Goal: Task Accomplishment & Management: Use online tool/utility

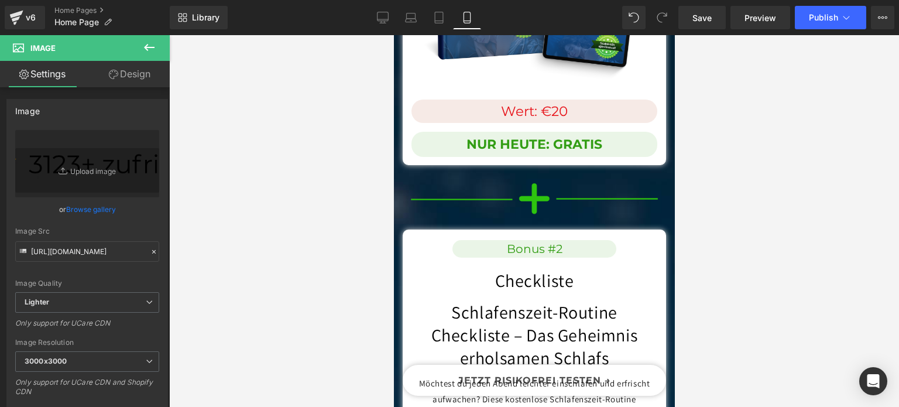
click at [117, 86] on link "Design" at bounding box center [129, 74] width 85 height 26
click at [0, 0] on div "Spacing" at bounding box center [0, 0] width 0 height 0
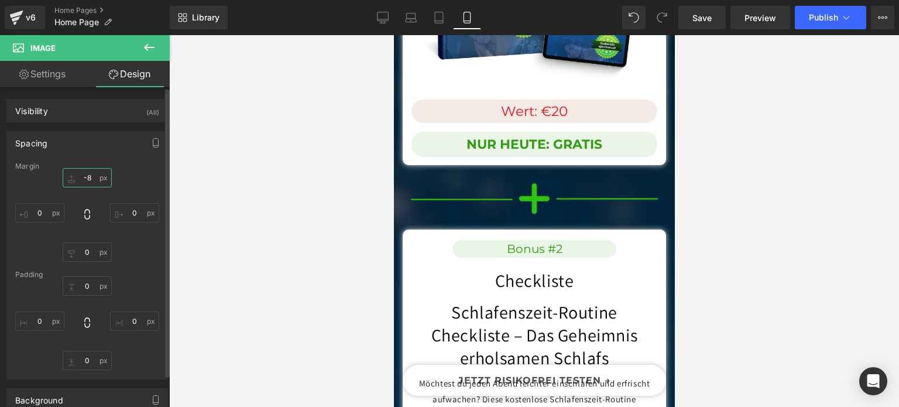
click at [89, 171] on input "text" at bounding box center [87, 177] width 49 height 19
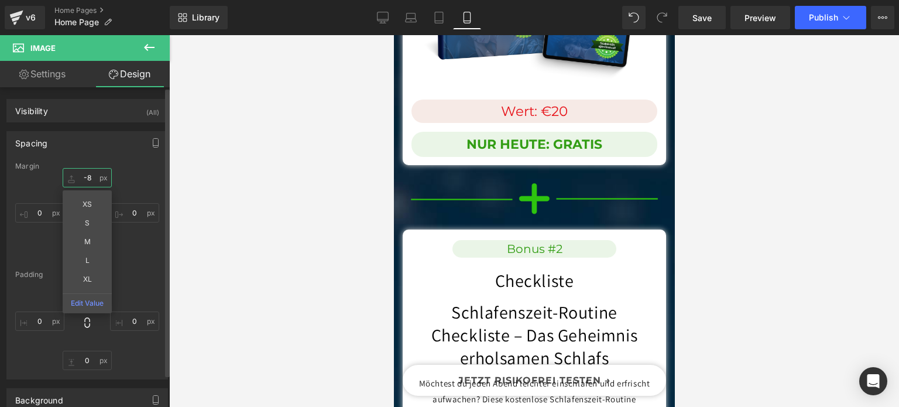
click at [89, 171] on input "text" at bounding box center [87, 177] width 49 height 19
type input "5"
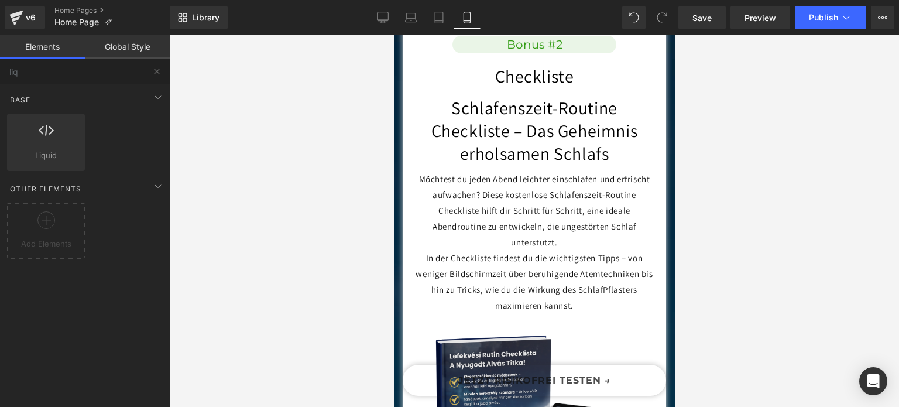
scroll to position [12342, 0]
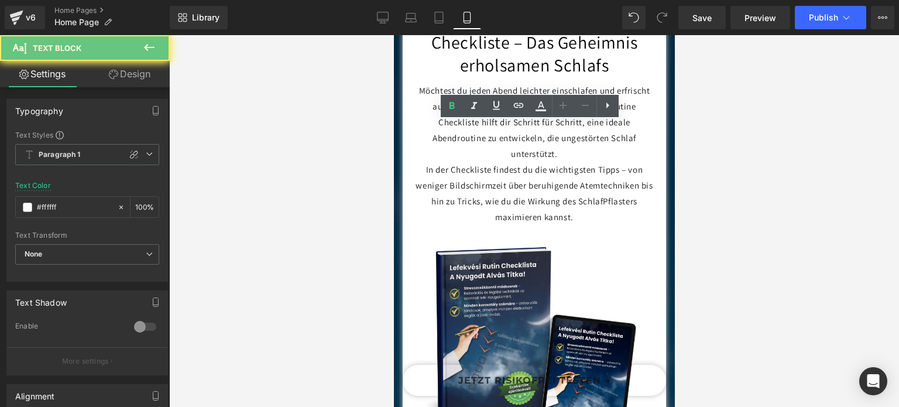
paste div
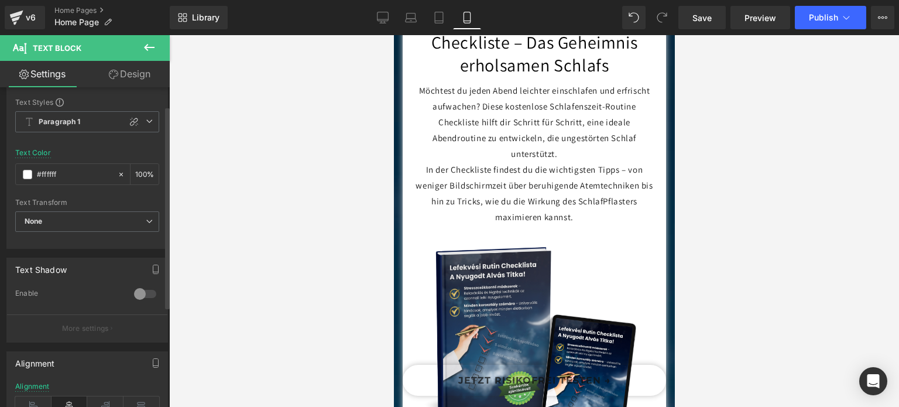
scroll to position [0, 0]
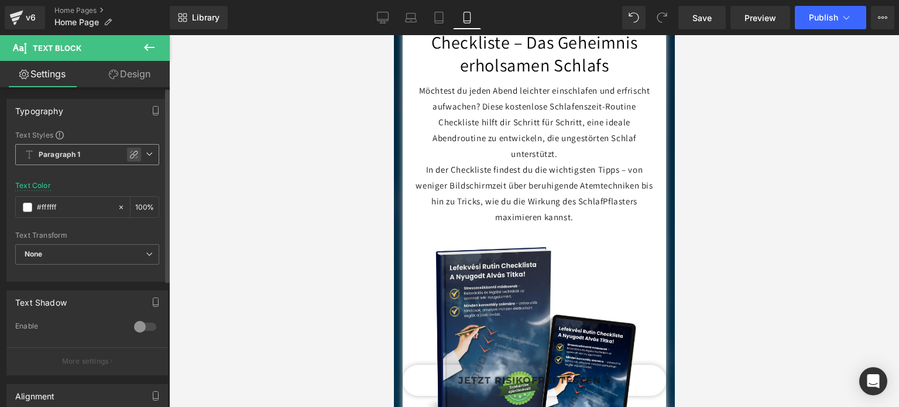
click at [129, 154] on icon at bounding box center [133, 154] width 9 height 9
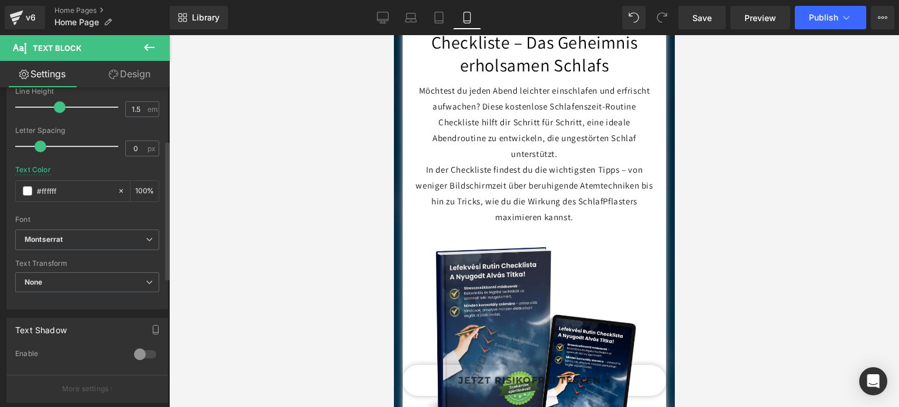
scroll to position [184, 0]
click at [50, 284] on span "None" at bounding box center [87, 281] width 144 height 20
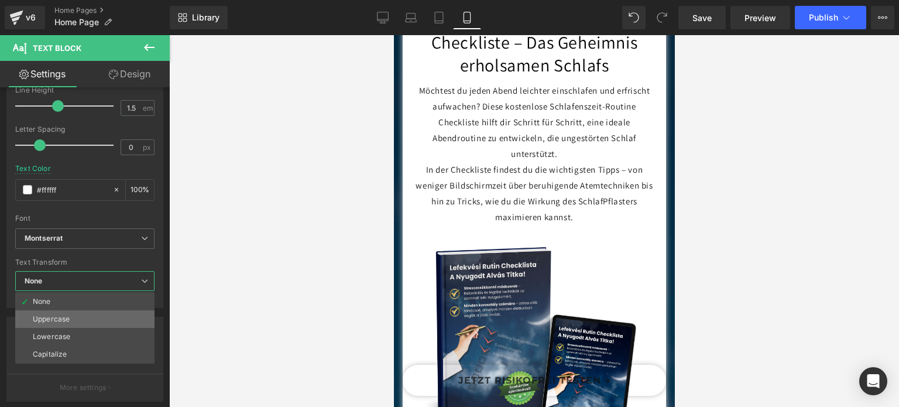
click at [81, 320] on li "Uppercase" at bounding box center [84, 319] width 139 height 18
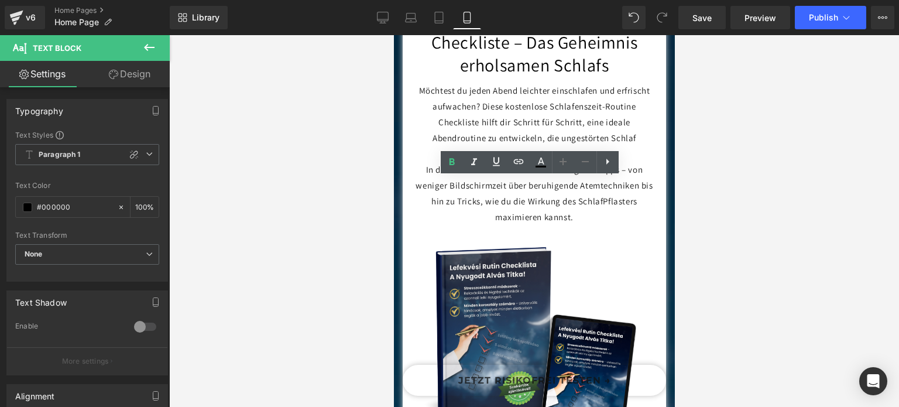
paste div
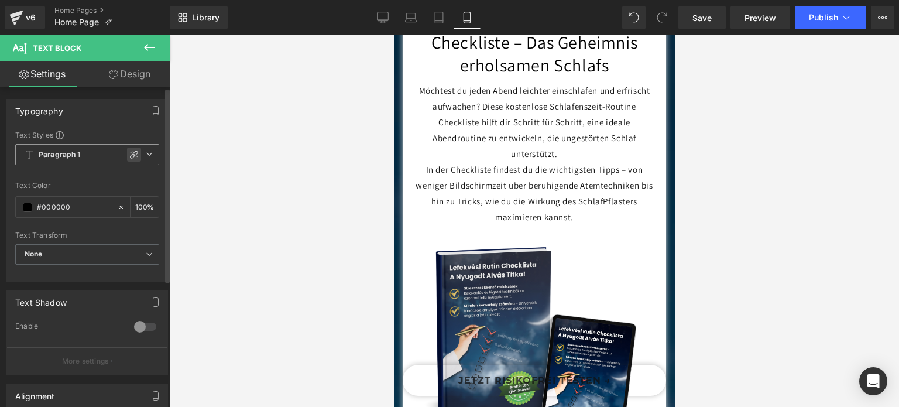
click at [130, 153] on icon at bounding box center [133, 154] width 9 height 9
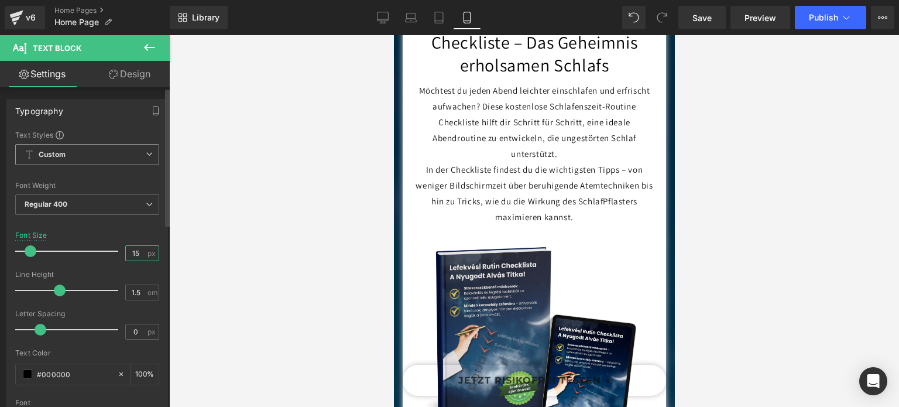
click at [138, 253] on input "15" at bounding box center [136, 253] width 20 height 15
type input "16"
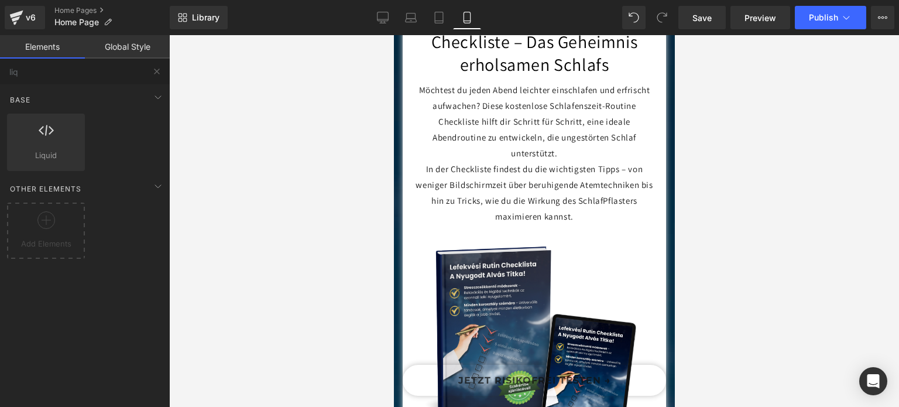
scroll to position [12342, 0]
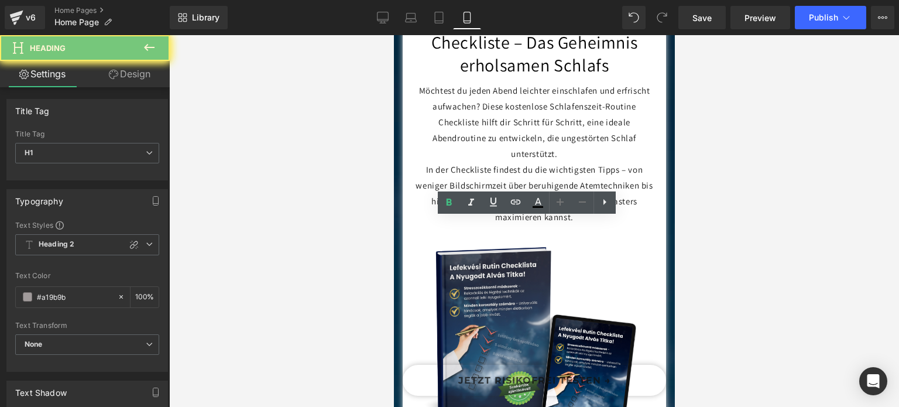
paste div
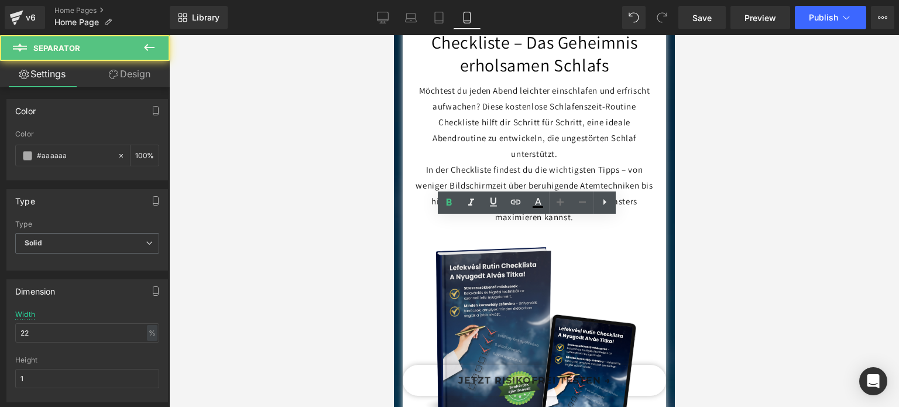
click at [307, 245] on div at bounding box center [533, 220] width 729 height 371
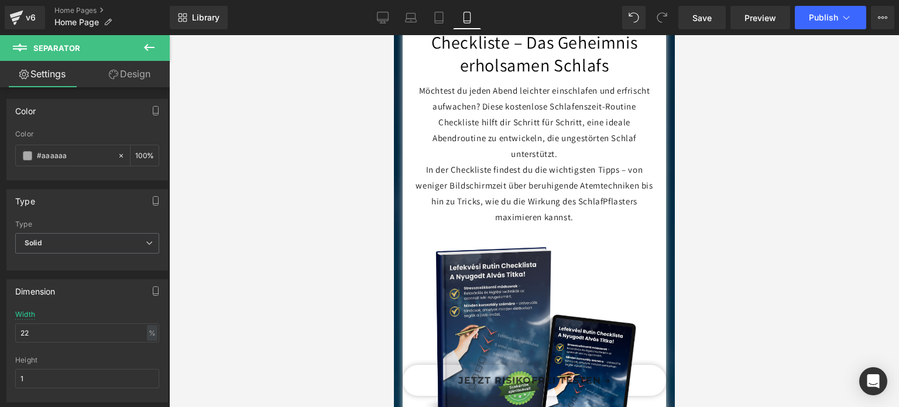
click at [142, 85] on link "Design" at bounding box center [129, 74] width 85 height 26
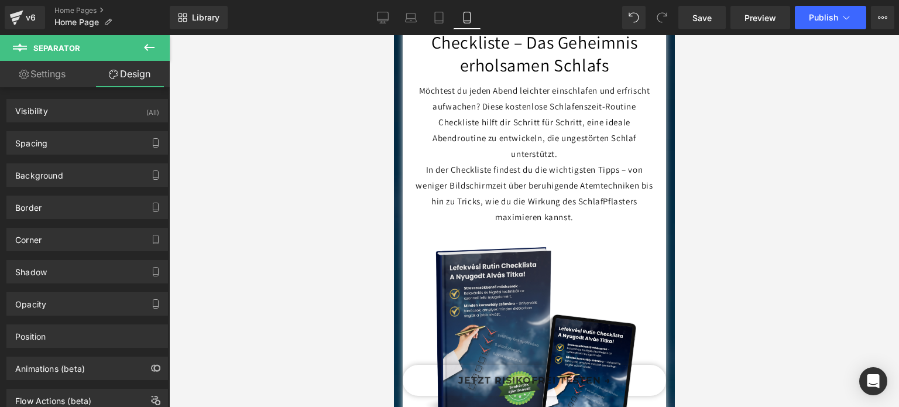
click at [152, 53] on icon at bounding box center [149, 47] width 14 height 14
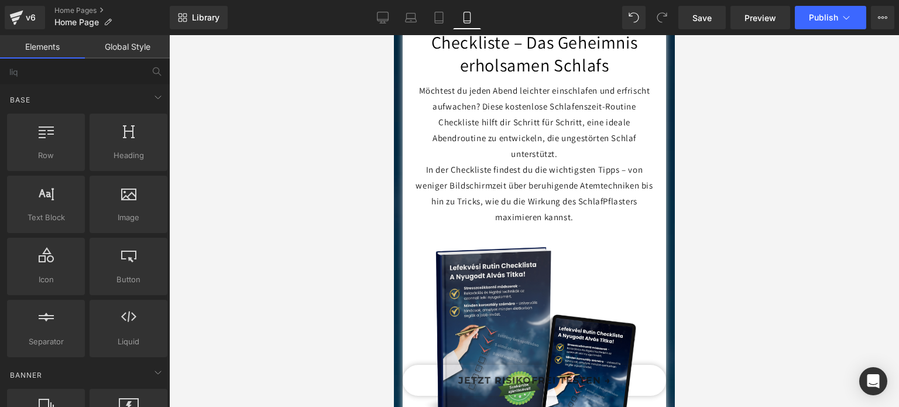
drag, startPoint x: 525, startPoint y: 229, endPoint x: 625, endPoint y: 188, distance: 108.4
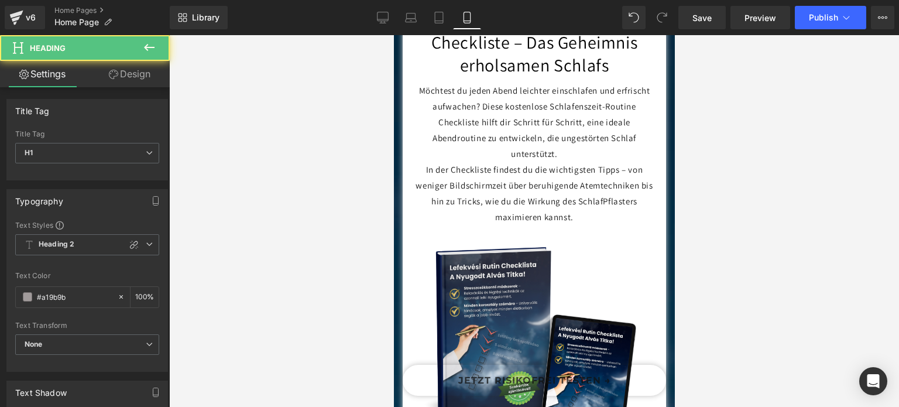
click at [132, 79] on link "Design" at bounding box center [129, 74] width 85 height 26
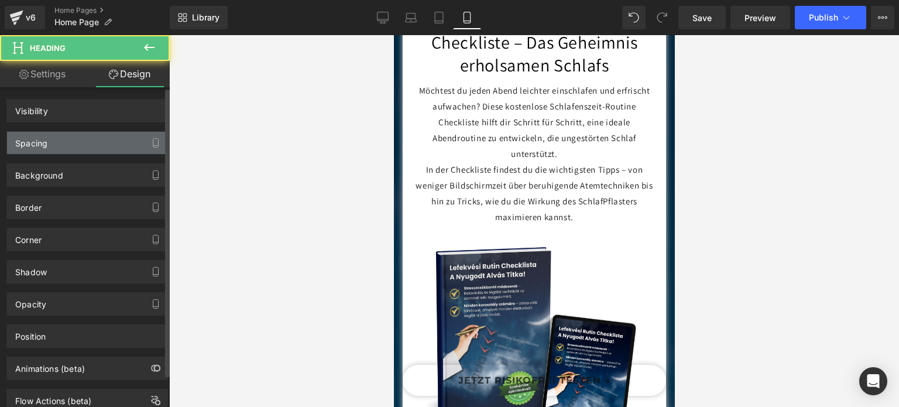
click at [58, 137] on div "Spacing" at bounding box center [87, 143] width 160 height 22
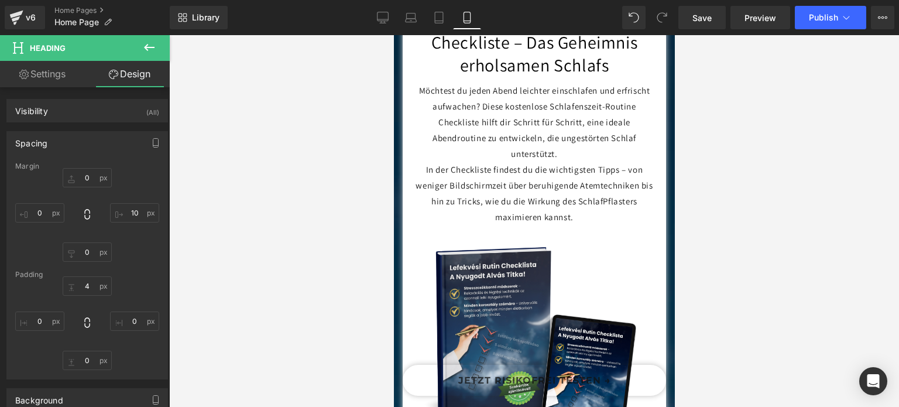
click at [63, 79] on link "Settings" at bounding box center [42, 74] width 85 height 26
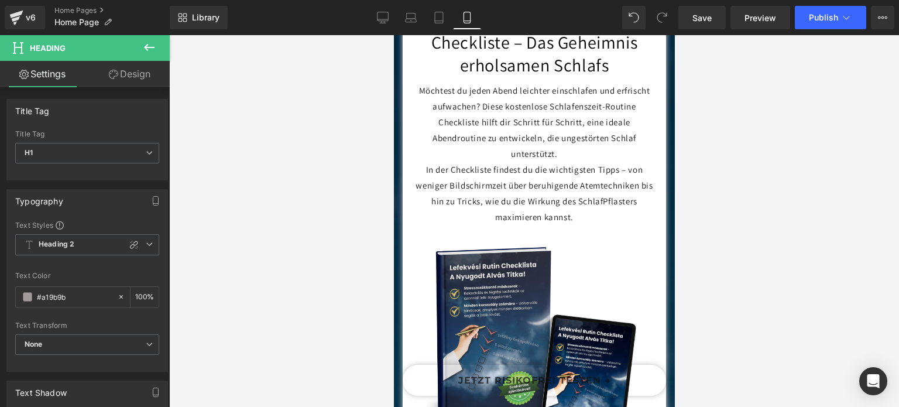
click at [150, 56] on button at bounding box center [149, 48] width 41 height 26
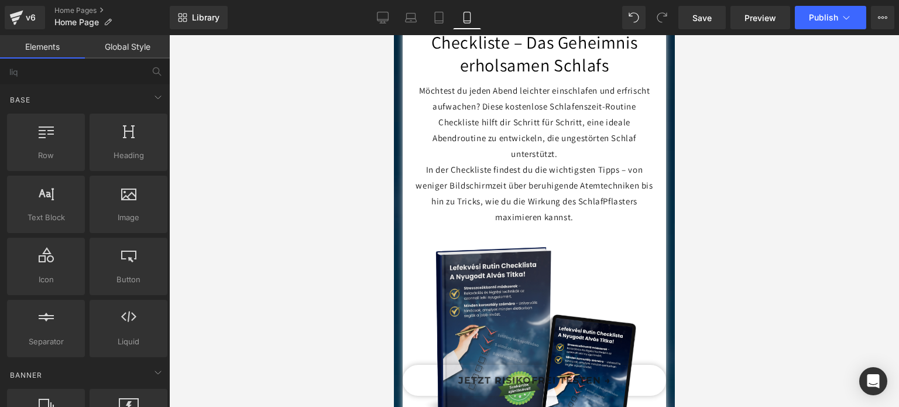
drag, startPoint x: 627, startPoint y: 131, endPoint x: 613, endPoint y: 213, distance: 83.1
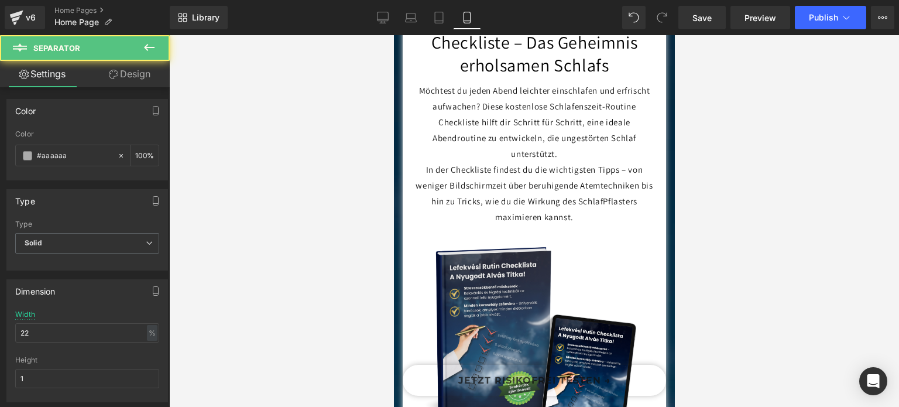
click at [125, 75] on link "Design" at bounding box center [129, 74] width 85 height 26
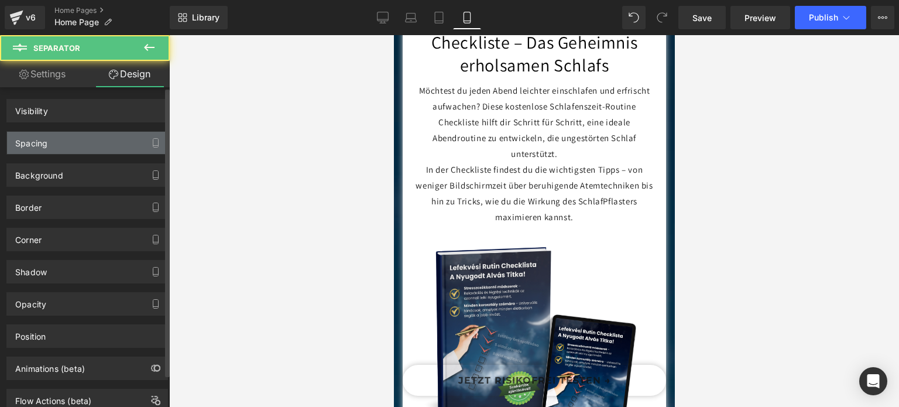
click at [60, 142] on div "Spacing" at bounding box center [87, 143] width 160 height 22
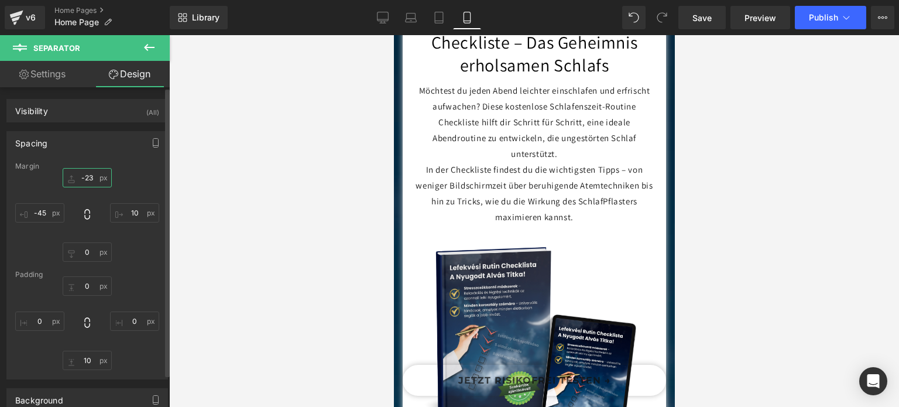
click at [84, 175] on input "text" at bounding box center [87, 177] width 49 height 19
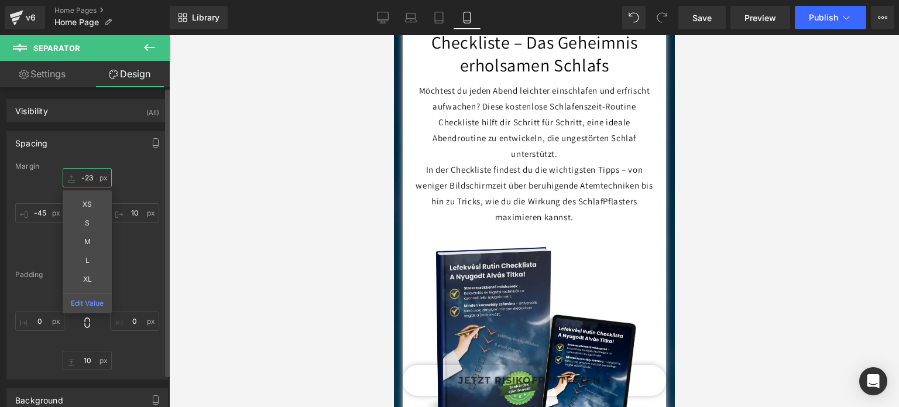
type input "0"
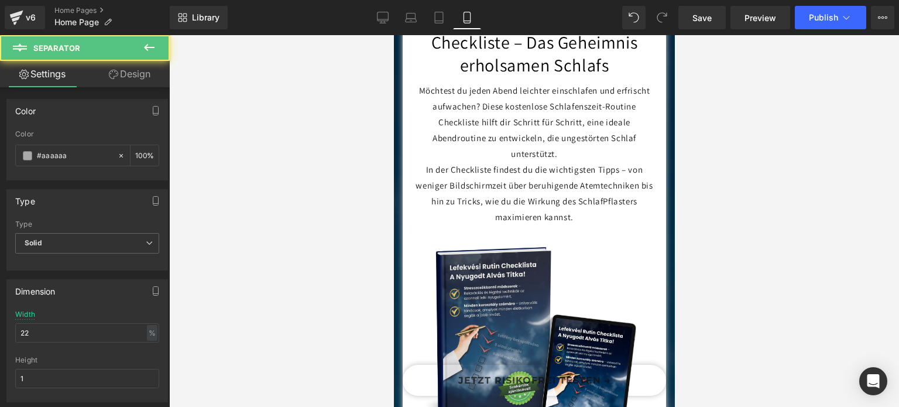
click at [135, 84] on link "Design" at bounding box center [129, 74] width 85 height 26
click at [0, 0] on div "Spacing" at bounding box center [0, 0] width 0 height 0
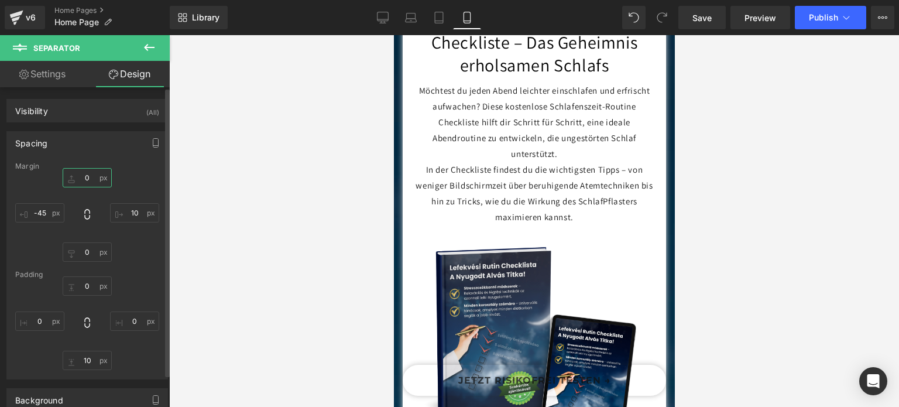
click at [87, 178] on input "text" at bounding box center [87, 177] width 49 height 19
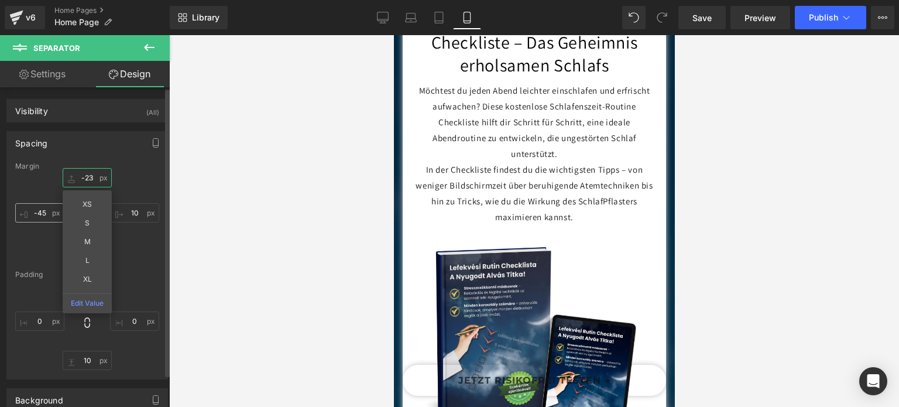
type input "-23"
click at [35, 209] on input "text" at bounding box center [39, 212] width 49 height 19
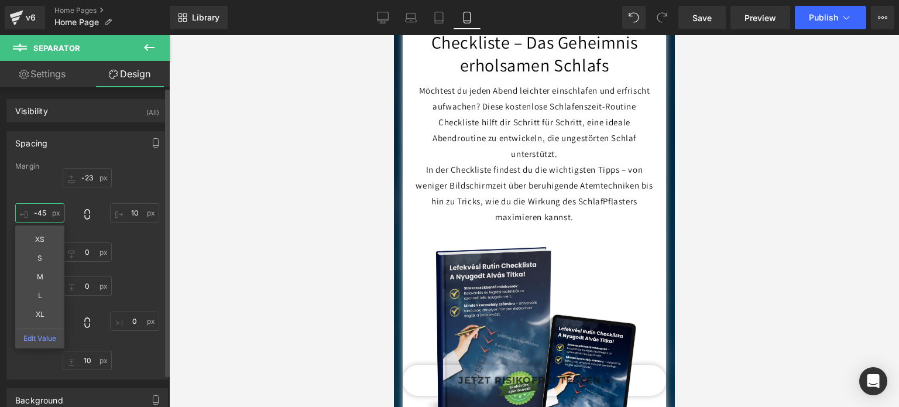
type input "-45"
type input "1"
type input "2"
type input "45"
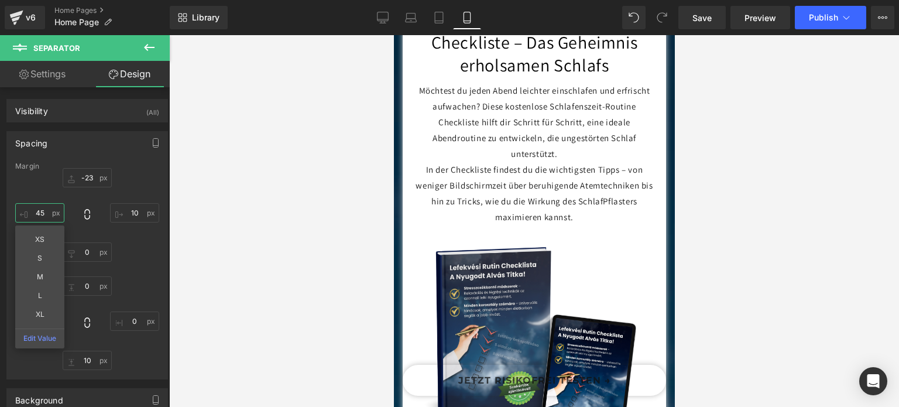
drag, startPoint x: 583, startPoint y: 278, endPoint x: 529, endPoint y: 312, distance: 63.3
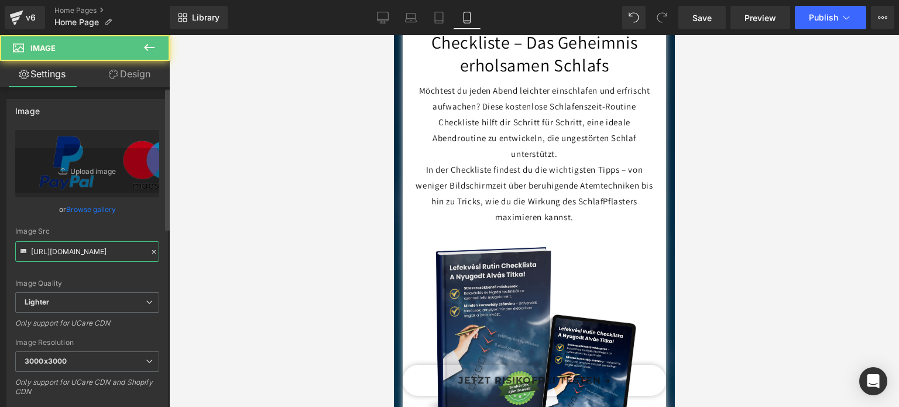
click at [92, 244] on input "[URL][DOMAIN_NAME]" at bounding box center [87, 251] width 144 height 20
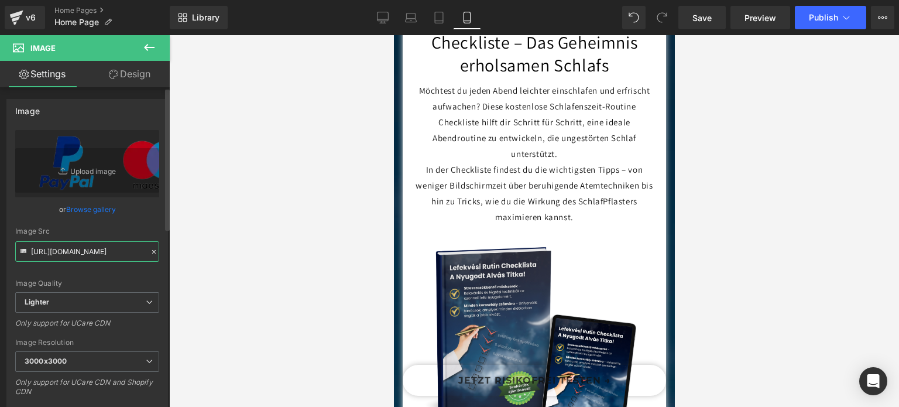
paste input "bd11a8b8-e3fb-42db-94f1-99606c71ed90/-/format/auto/-/preview/3000x3000/-/qualit…"
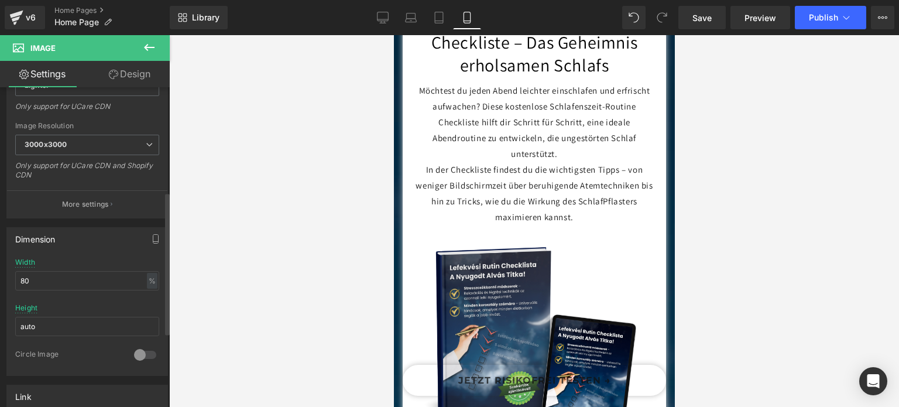
scroll to position [234, 0]
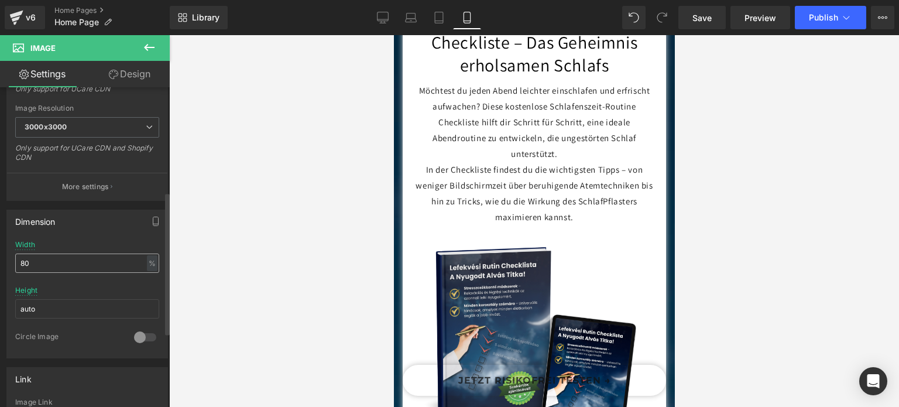
type input "[URL][DOMAIN_NAME]"
click at [77, 257] on input "80" at bounding box center [87, 262] width 144 height 19
type input "100"
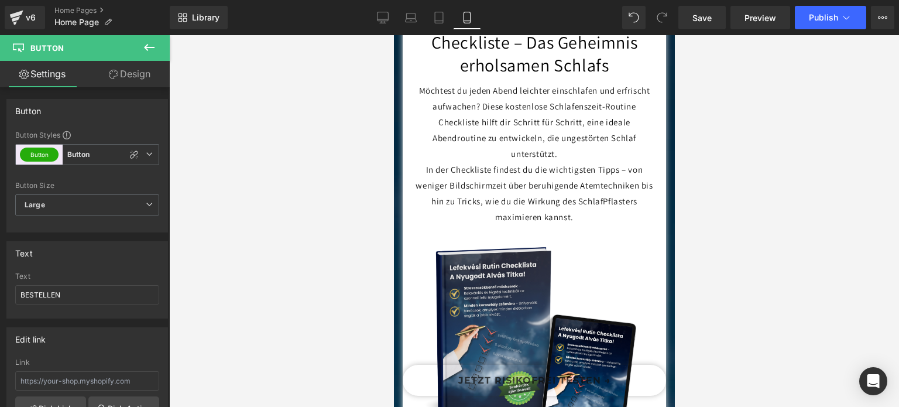
click at [140, 81] on link "Design" at bounding box center [129, 74] width 85 height 26
click at [0, 0] on div "Spacing [GEOGRAPHIC_DATA] [GEOGRAPHIC_DATA]" at bounding box center [0, 0] width 0 height 0
click at [0, 0] on div "Spacing" at bounding box center [0, 0] width 0 height 0
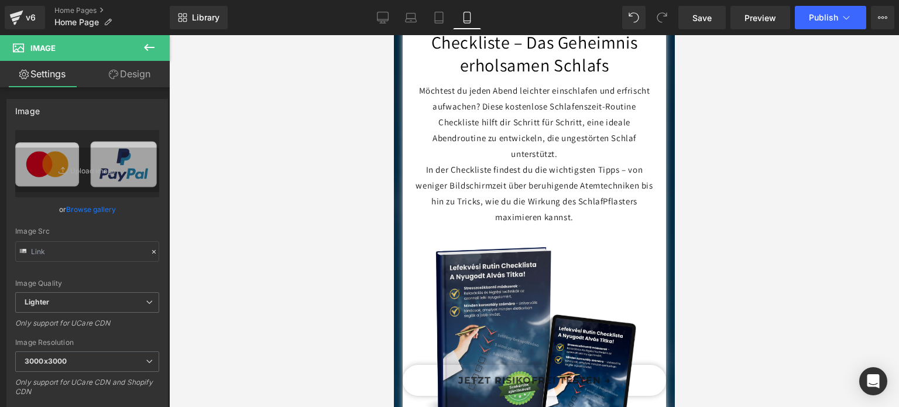
drag, startPoint x: 589, startPoint y: 269, endPoint x: 676, endPoint y: 292, distance: 89.8
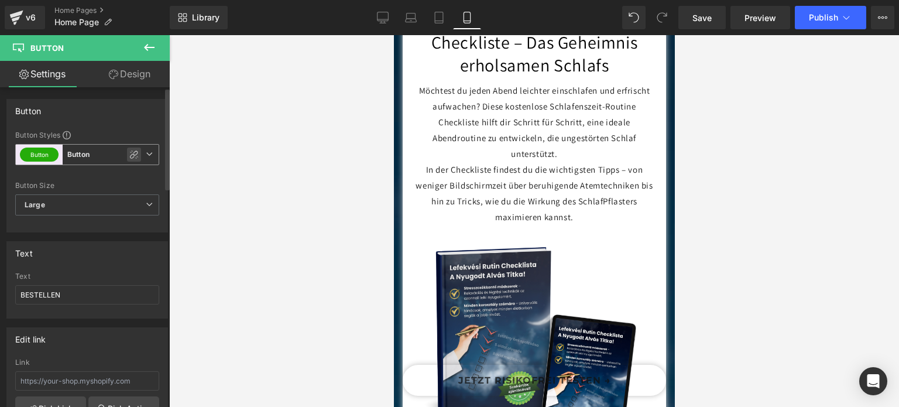
click at [129, 152] on icon at bounding box center [133, 154] width 9 height 9
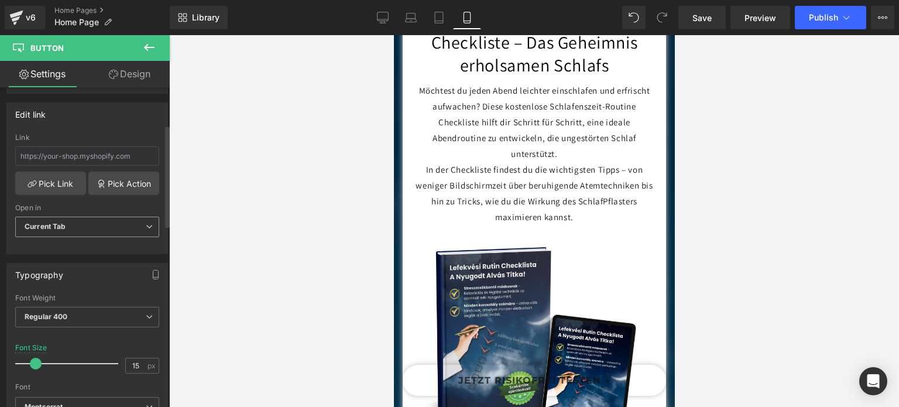
scroll to position [175, 0]
click at [77, 314] on span "Regular 400" at bounding box center [87, 315] width 144 height 20
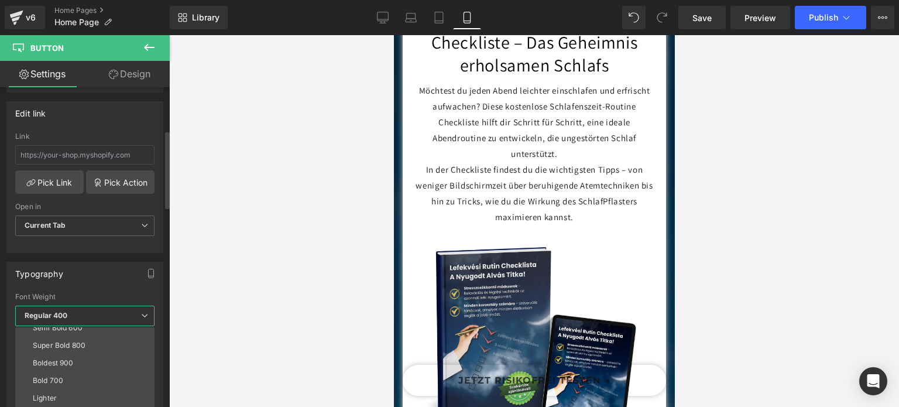
scroll to position [97, 0]
click at [70, 373] on li "Bold 700" at bounding box center [87, 380] width 144 height 18
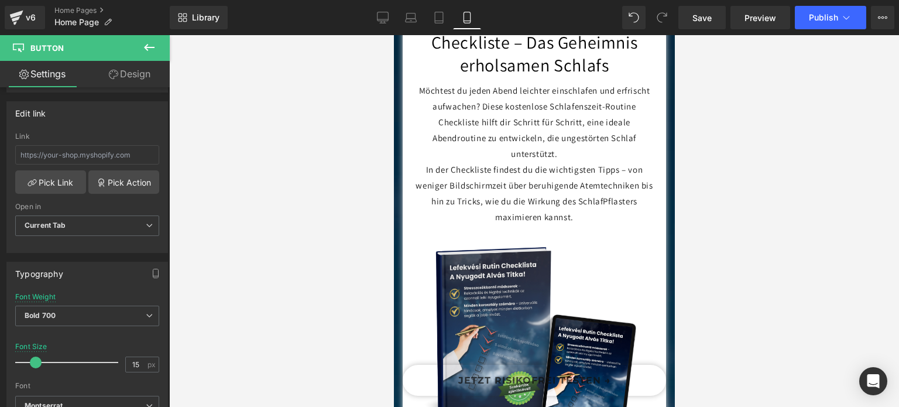
click at [307, 290] on div at bounding box center [533, 220] width 729 height 371
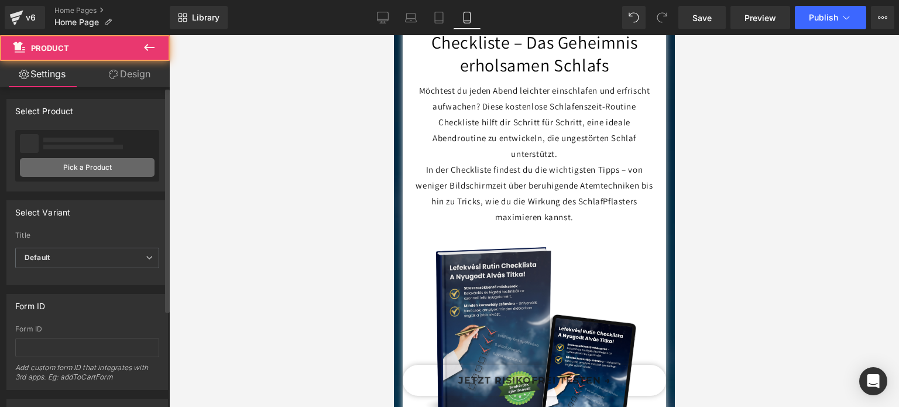
click at [102, 174] on link "Pick a Product" at bounding box center [87, 167] width 135 height 19
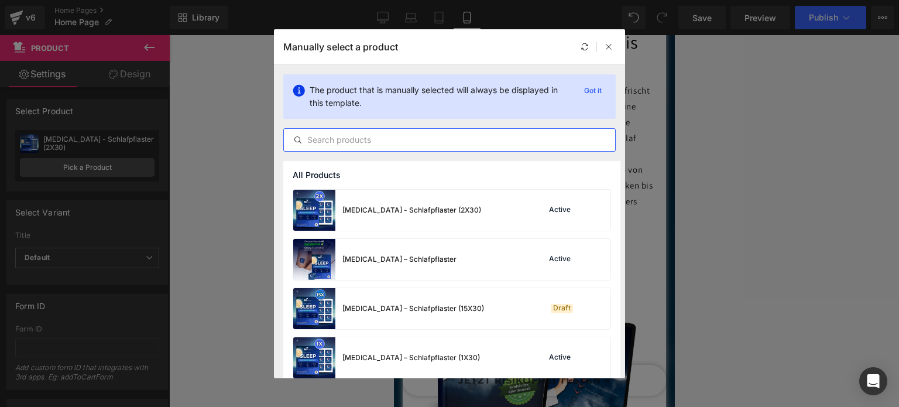
click at [378, 143] on input "text" at bounding box center [449, 140] width 331 height 14
click at [388, 357] on div "[MEDICAL_DATA] – Schlafpflaster (1X30)" at bounding box center [410, 357] width 137 height 11
